Goal: Information Seeking & Learning: Learn about a topic

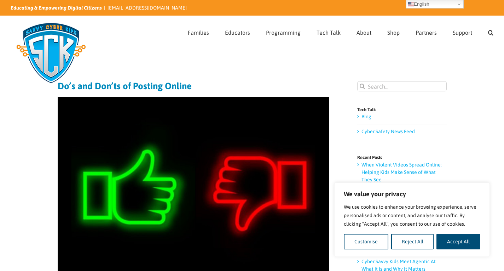
drag, startPoint x: 452, startPoint y: 242, endPoint x: 452, endPoint y: 233, distance: 9.2
click at [452, 241] on button "Accept All" at bounding box center [459, 242] width 44 height 16
checkbox input "true"
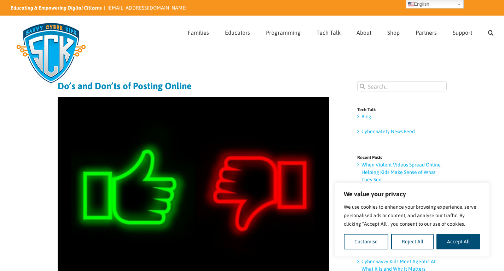
checkbox input "true"
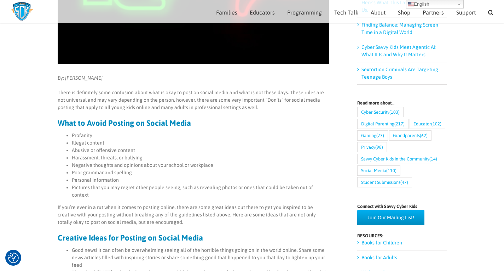
scroll to position [241, 0]
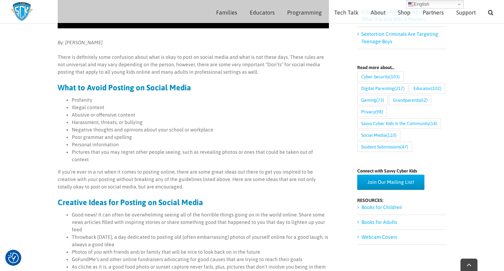
click at [71, 105] on ul "Profanity Illegal content Abusive or offensive content Harassment, threats, or …" at bounding box center [194, 129] width 272 height 67
drag, startPoint x: 72, startPoint y: 106, endPoint x: 103, endPoint y: 109, distance: 32.1
click at [103, 109] on li "Illegal content" at bounding box center [200, 107] width 257 height 7
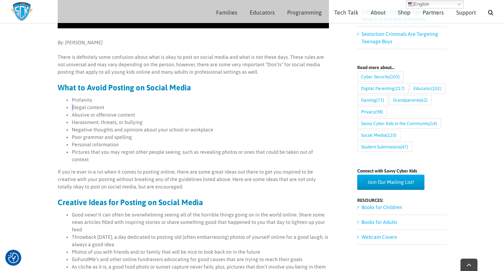
drag, startPoint x: 73, startPoint y: 108, endPoint x: 67, endPoint y: 108, distance: 6.4
click at [72, 108] on li "Illegal content" at bounding box center [200, 107] width 257 height 7
click at [74, 109] on li "Illegal content" at bounding box center [200, 107] width 257 height 7
click at [72, 107] on li "Illegal content" at bounding box center [200, 107] width 257 height 7
drag, startPoint x: 72, startPoint y: 107, endPoint x: 114, endPoint y: 108, distance: 42.1
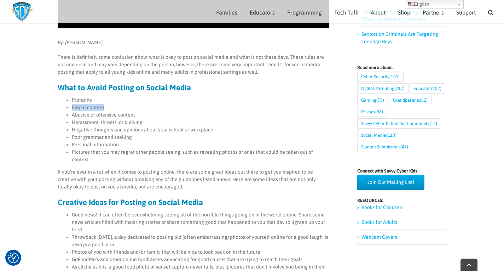
click at [114, 108] on li "Illegal content" at bounding box center [200, 107] width 257 height 7
copy li "Illegal content"
drag, startPoint x: 73, startPoint y: 115, endPoint x: 137, endPoint y: 116, distance: 64.4
click at [137, 116] on li "Abusive or offensive content" at bounding box center [200, 114] width 257 height 7
copy li "Abusive or offensive content"
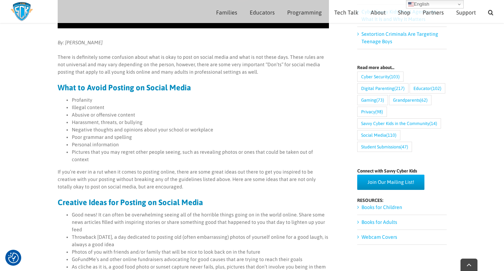
click at [53, 108] on main "Do’s and Don’ts of Posting Online By: [PERSON_NAME] There is definitely some co…" at bounding box center [252, 212] width 504 height 800
drag, startPoint x: 72, startPoint y: 123, endPoint x: 142, endPoint y: 123, distance: 69.7
click at [142, 123] on li "Harassment, threats, or bullying" at bounding box center [200, 122] width 257 height 7
copy li "Harassment, threats, or bullying"
click at [230, 58] on p "There is definitely some confusion about what is okay to post on social media a…" at bounding box center [194, 64] width 272 height 22
